Goal: Find specific page/section: Find specific page/section

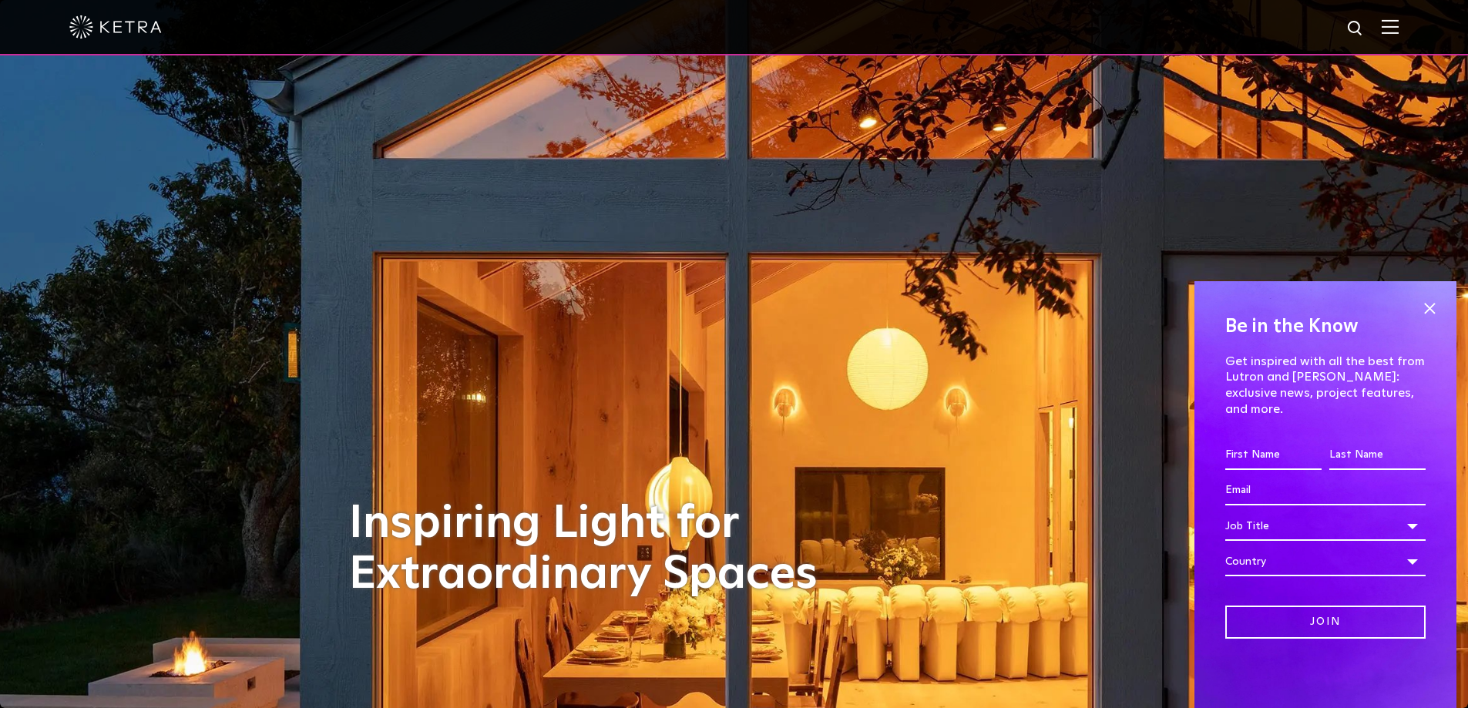
click at [1399, 26] on img at bounding box center [1390, 26] width 17 height 15
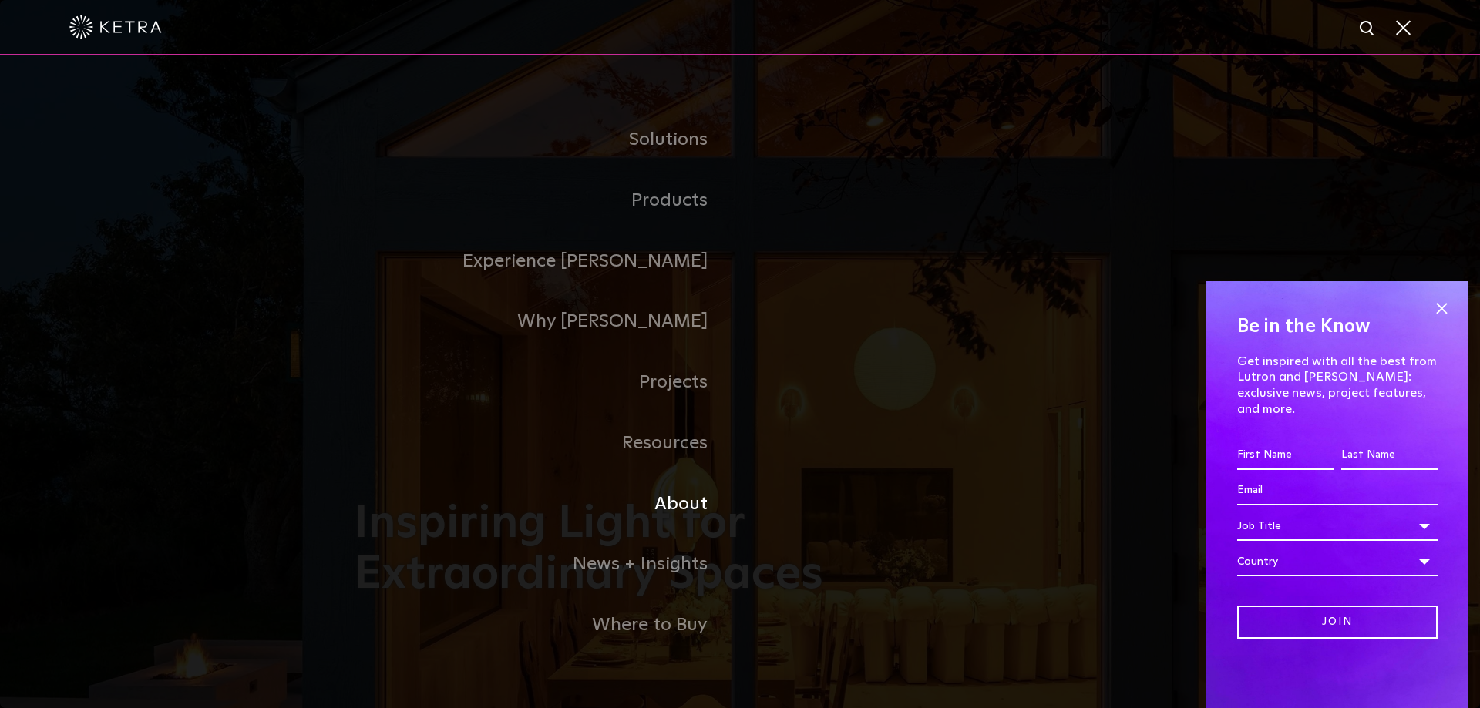
click at [682, 508] on link "About" at bounding box center [547, 504] width 385 height 61
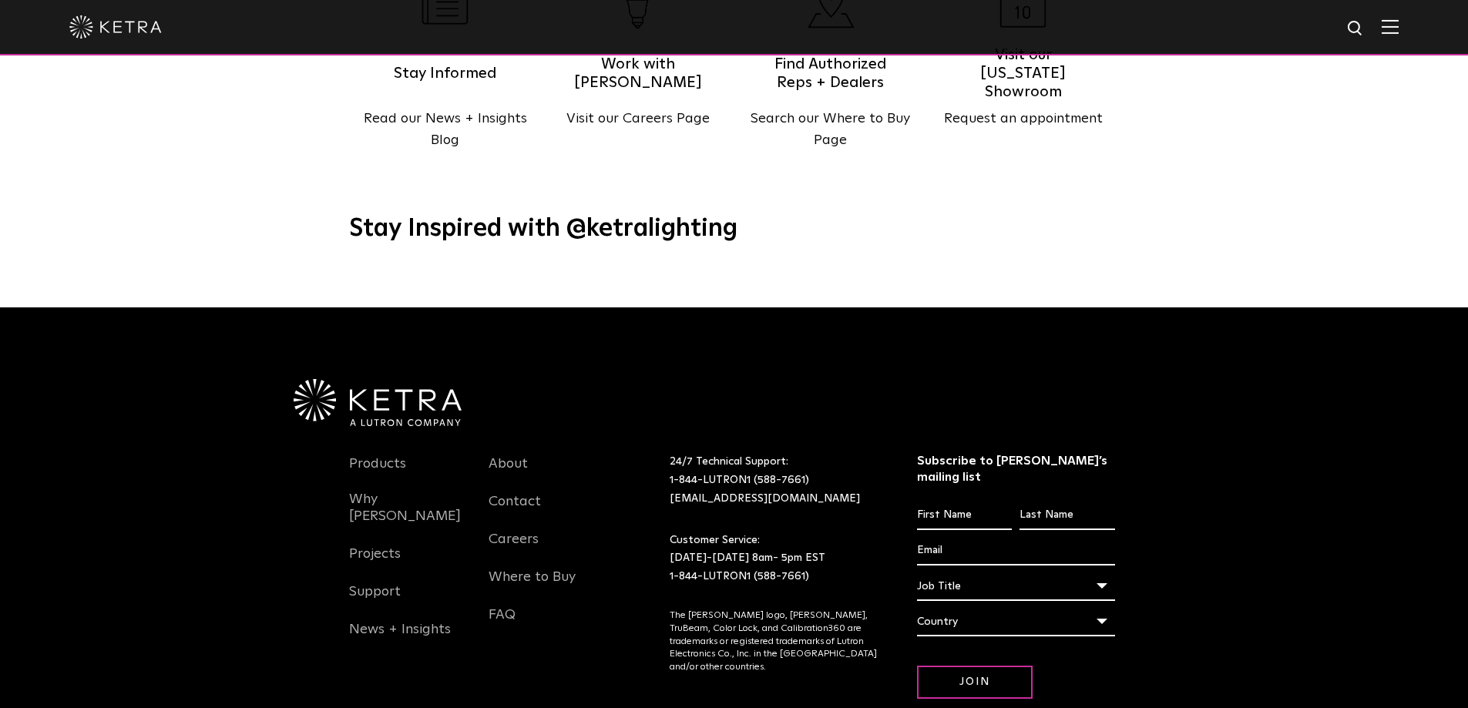
scroll to position [1987, 0]
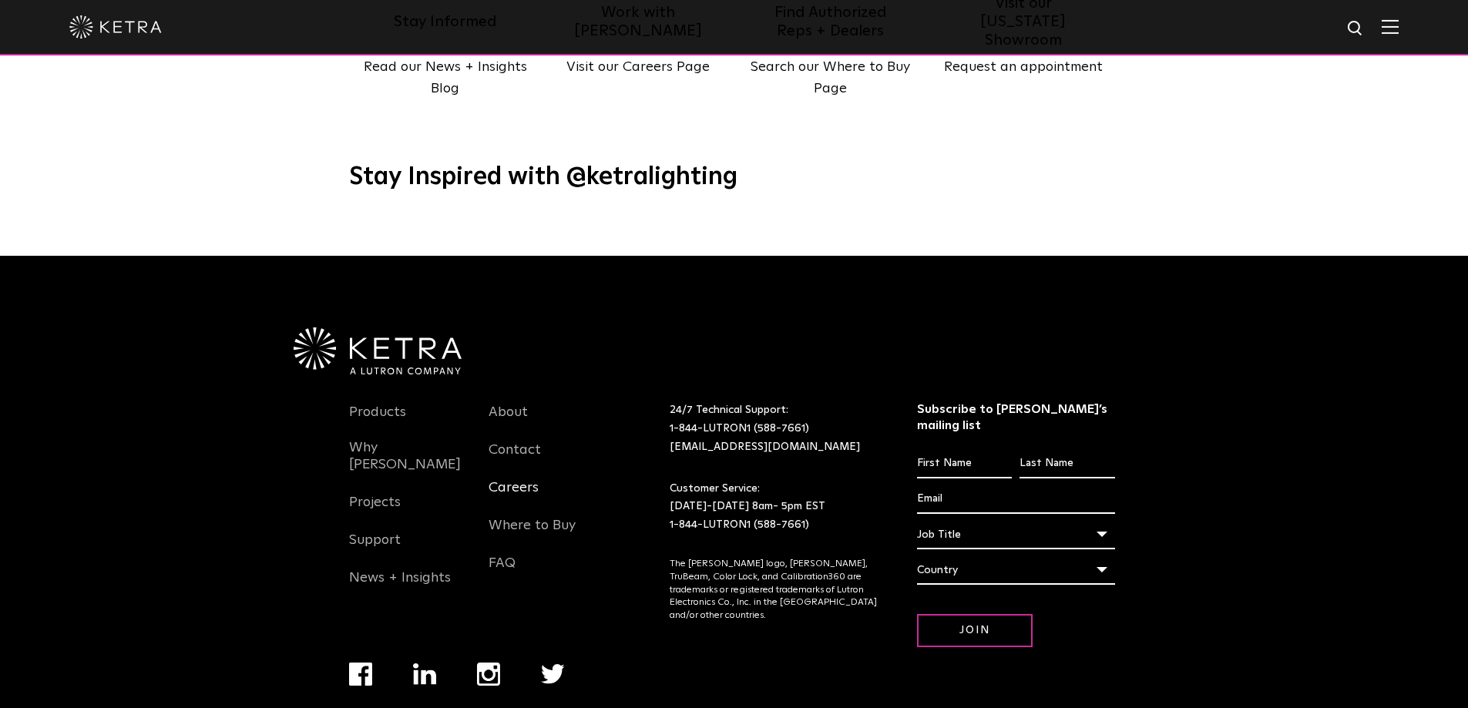
click at [519, 479] on link "Careers" at bounding box center [514, 496] width 50 height 35
